Goal: Information Seeking & Learning: Learn about a topic

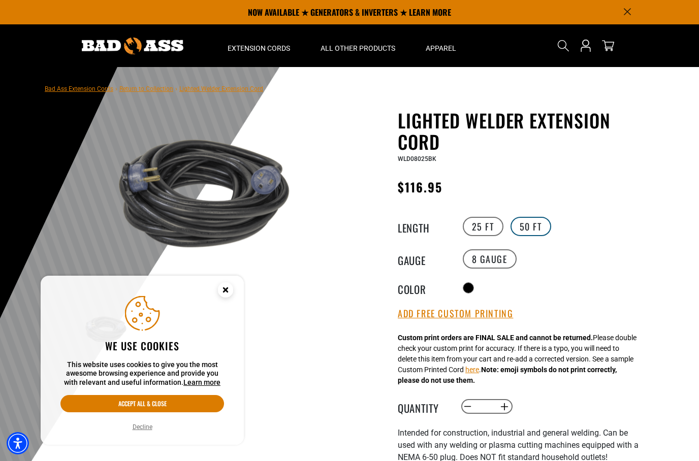
click at [535, 228] on label "50 FT" at bounding box center [530, 226] width 41 height 19
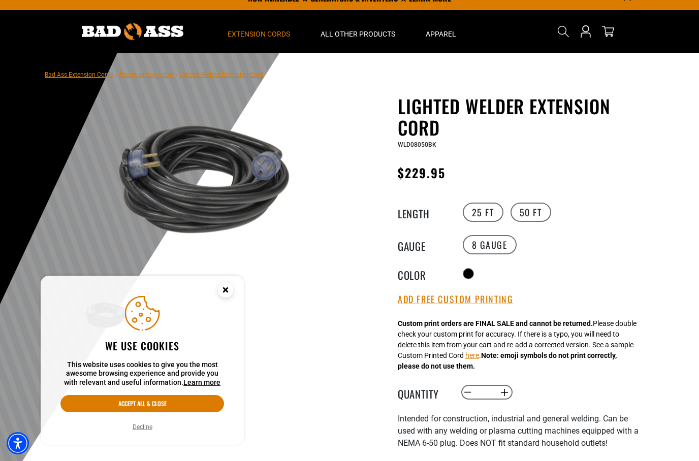
click at [269, 36] on span "Extension Cords" at bounding box center [258, 33] width 62 height 9
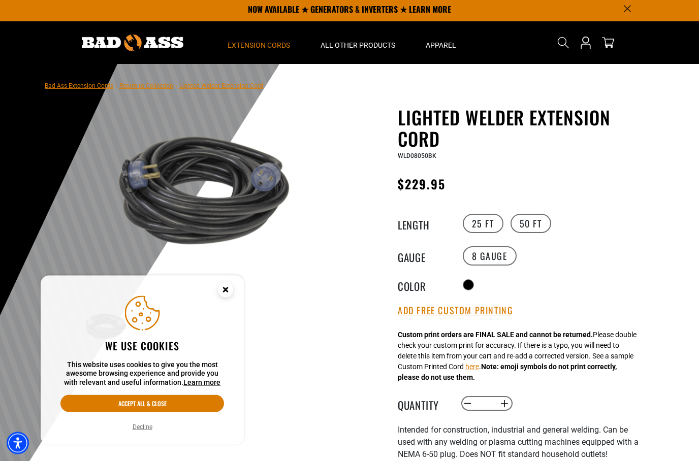
scroll to position [0, 0]
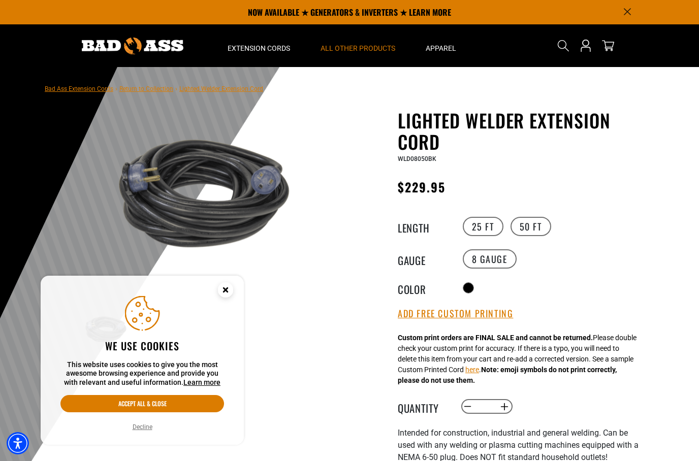
click at [377, 46] on span "All Other Products" at bounding box center [357, 48] width 75 height 9
click at [375, 46] on span "All Other Products" at bounding box center [357, 48] width 75 height 9
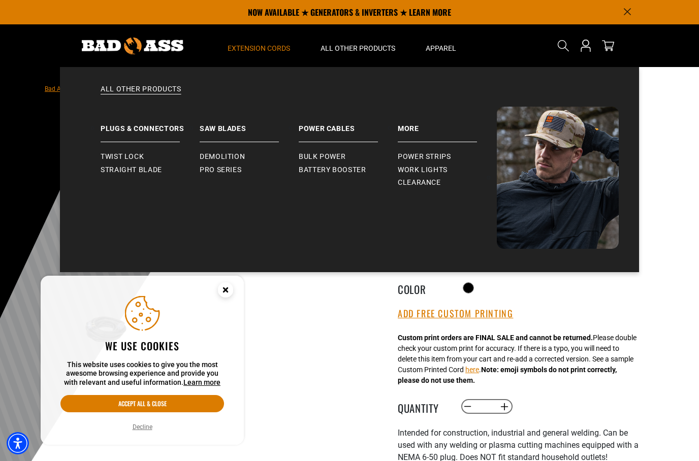
click at [283, 44] on span "Extension Cords" at bounding box center [258, 48] width 62 height 9
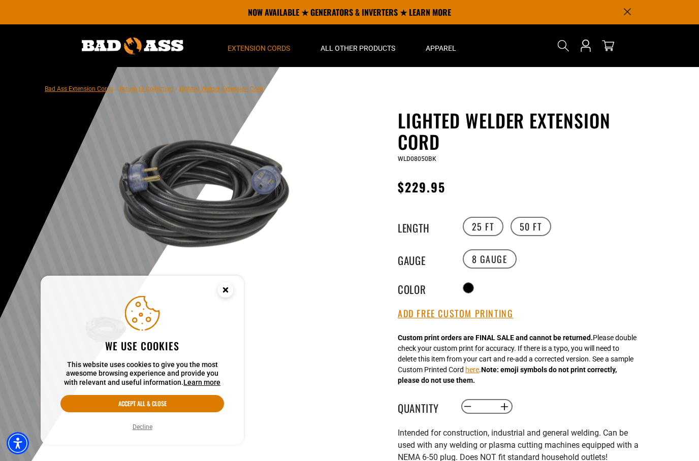
click at [279, 40] on summary "Extension Cords" at bounding box center [258, 45] width 93 height 43
click at [276, 53] on summary "Extension Cords" at bounding box center [258, 45] width 93 height 43
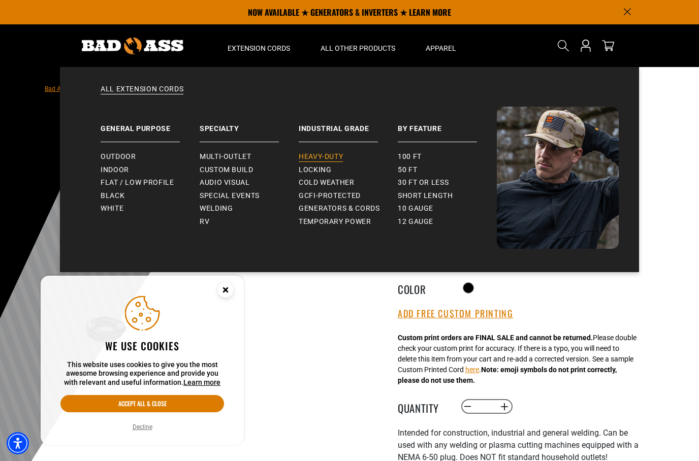
click at [334, 156] on span "Heavy-Duty" at bounding box center [320, 156] width 44 height 9
click at [108, 150] on link "Outdoor" at bounding box center [150, 156] width 99 height 13
click at [107, 165] on span "Indoor" at bounding box center [115, 169] width 28 height 9
click at [218, 208] on span "Welding" at bounding box center [216, 208] width 33 height 9
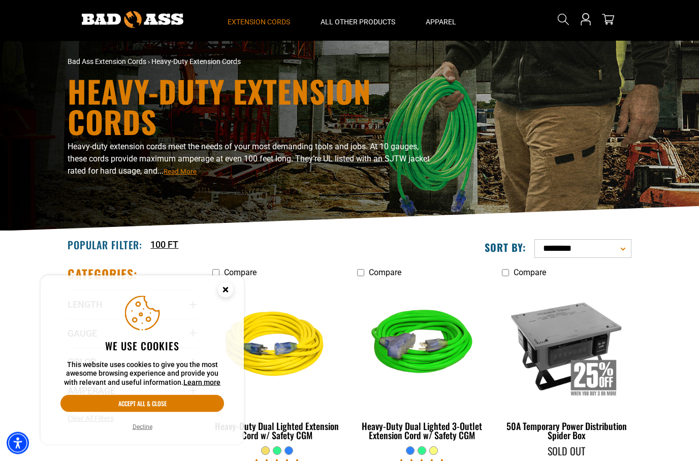
click at [235, 307] on icon "Cookie Consent" at bounding box center [225, 291] width 30 height 30
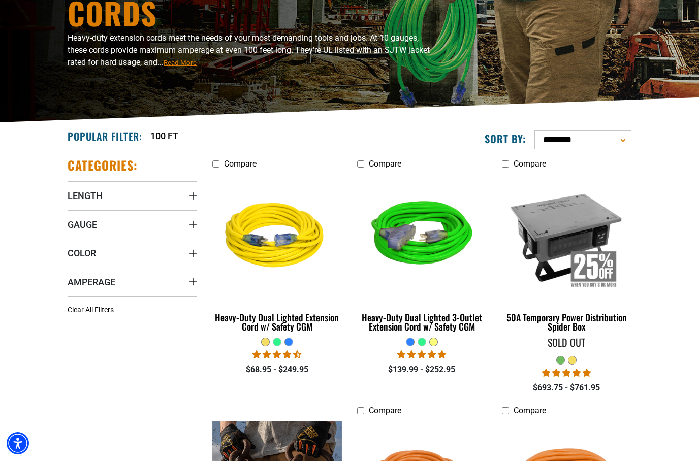
scroll to position [125, 0]
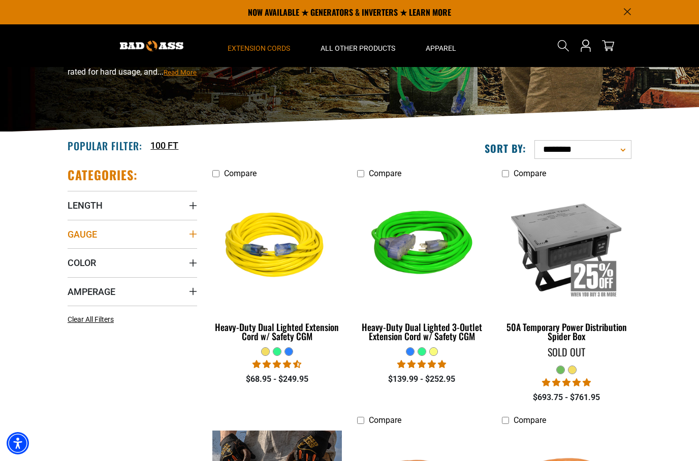
click at [79, 229] on span "Gauge" at bounding box center [82, 234] width 29 height 12
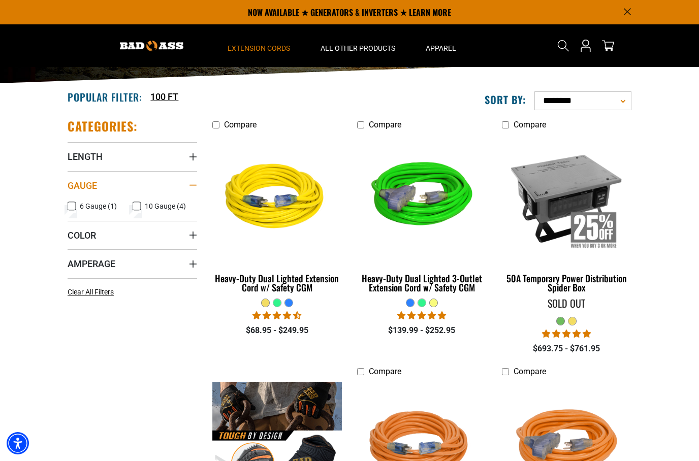
scroll to position [174, 0]
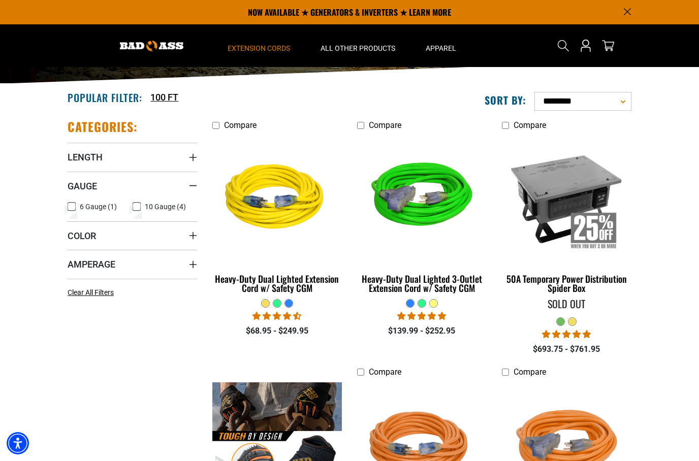
click at [76, 204] on label "6 Gauge (1) 6 Gauge (1 product)" at bounding box center [100, 206] width 65 height 13
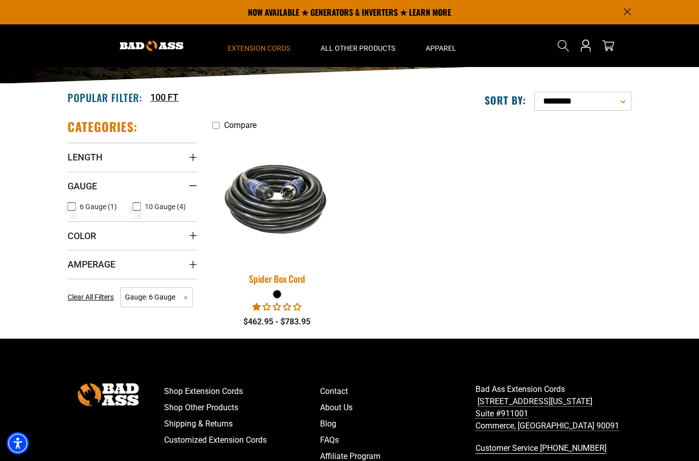
click at [288, 212] on img at bounding box center [277, 198] width 142 height 87
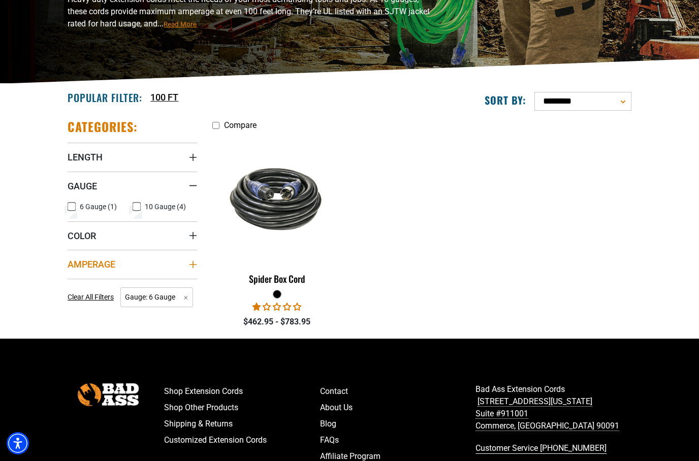
click at [84, 260] on span "Amperage" at bounding box center [92, 264] width 48 height 12
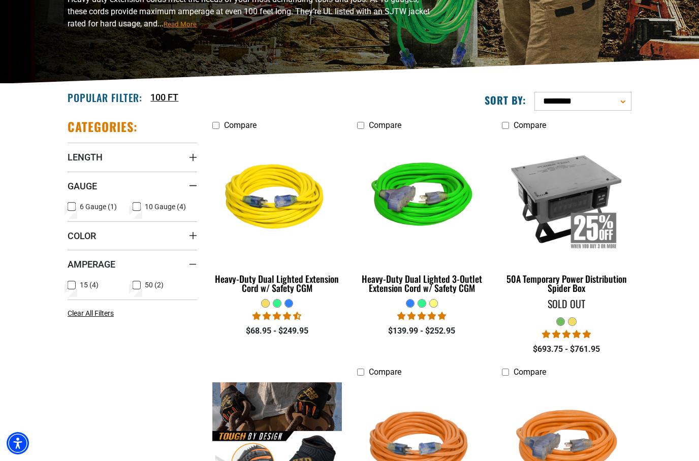
click at [132, 281] on icon at bounding box center [136, 285] width 8 height 13
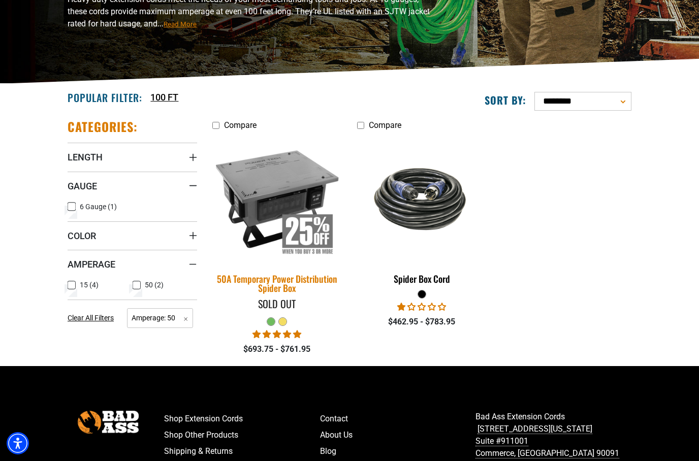
click at [257, 220] on img at bounding box center [277, 199] width 142 height 130
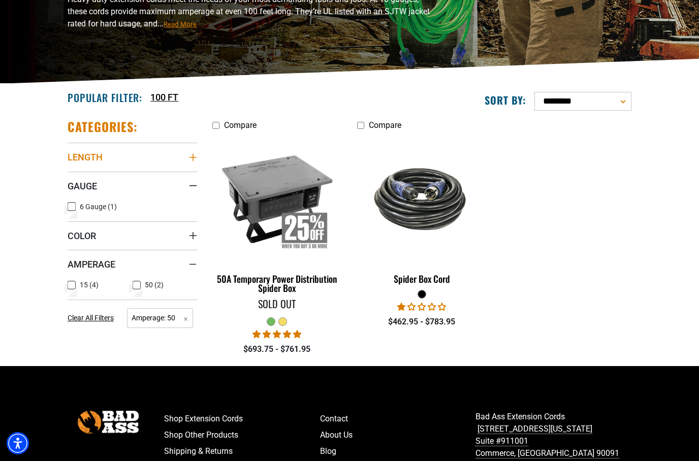
click at [76, 155] on span "Length" at bounding box center [85, 157] width 35 height 12
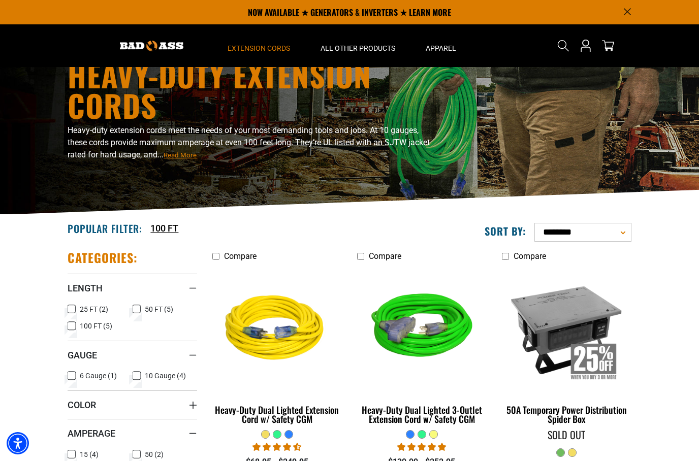
scroll to position [41, 0]
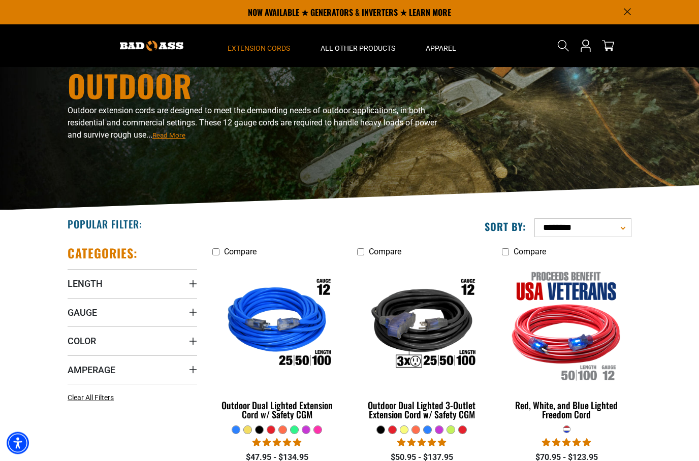
scroll to position [47, 0]
click at [87, 309] on span "Gauge" at bounding box center [82, 313] width 29 height 12
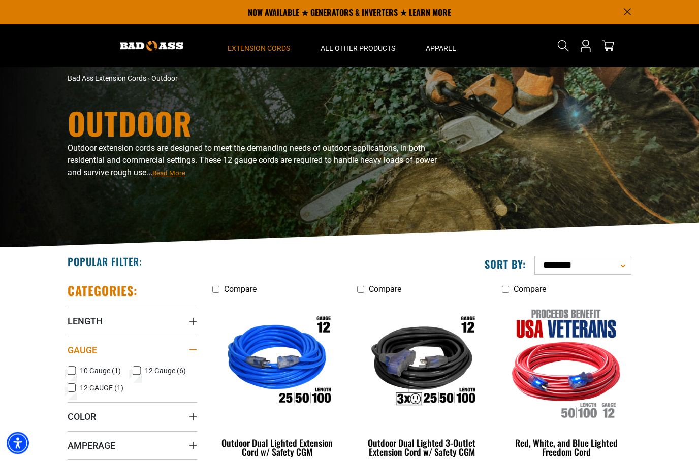
scroll to position [0, 0]
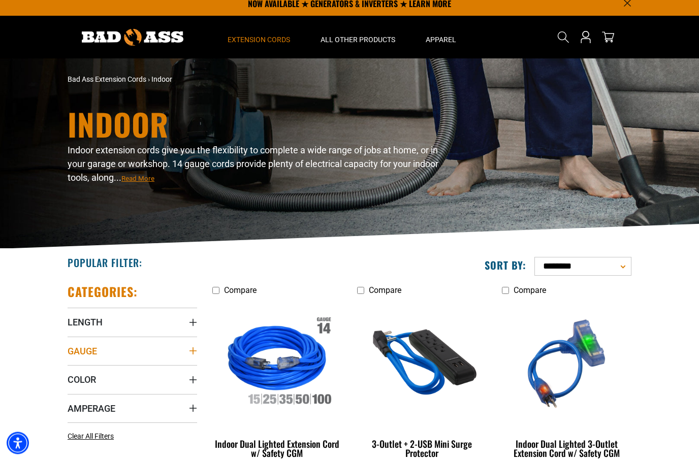
click at [80, 344] on summary "Gauge" at bounding box center [132, 351] width 129 height 28
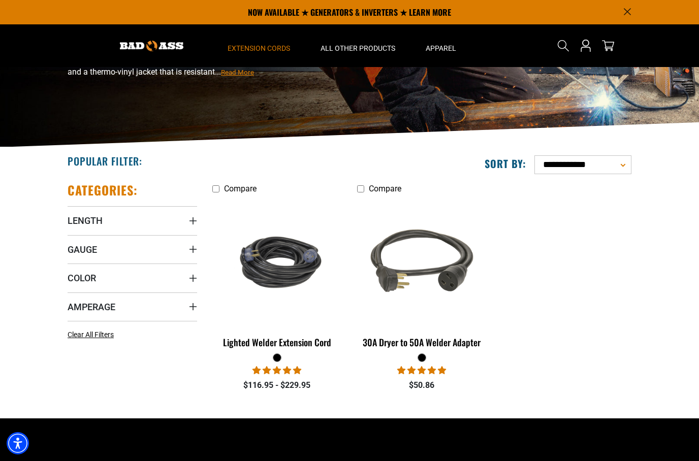
scroll to position [110, 0]
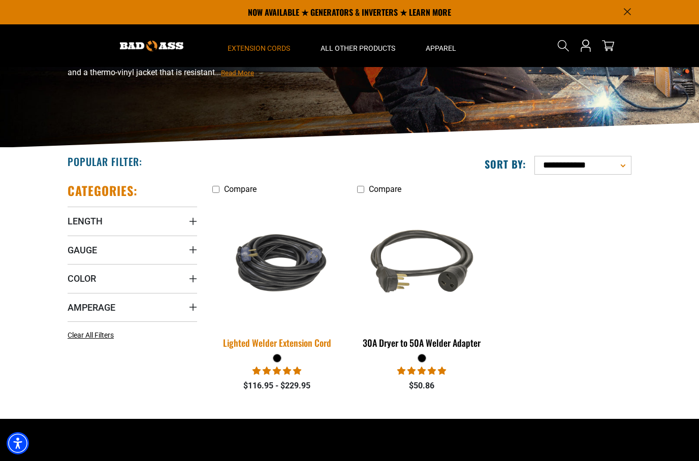
click at [252, 288] on img at bounding box center [277, 262] width 142 height 87
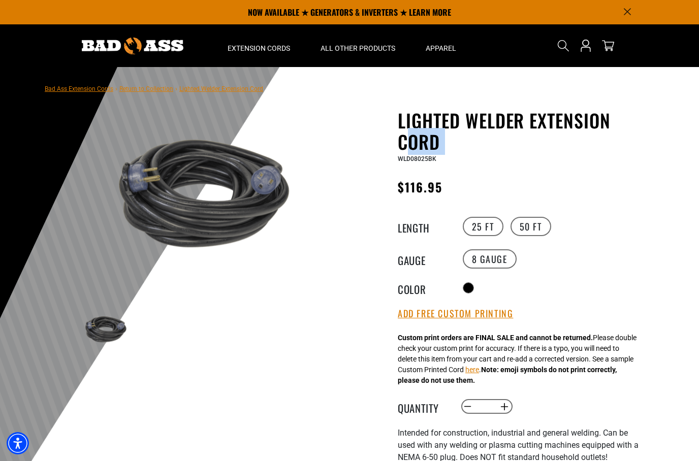
click at [420, 168] on div "Lighted Welder Extension Cord Lighted Welder Extension Cord WLD08025BK Regular …" at bounding box center [521, 384] width 249 height 549
click at [425, 162] on span "WLD08025BK" at bounding box center [416, 158] width 39 height 7
copy span "WLD08025BK"
